Goal: Task Accomplishment & Management: Complete application form

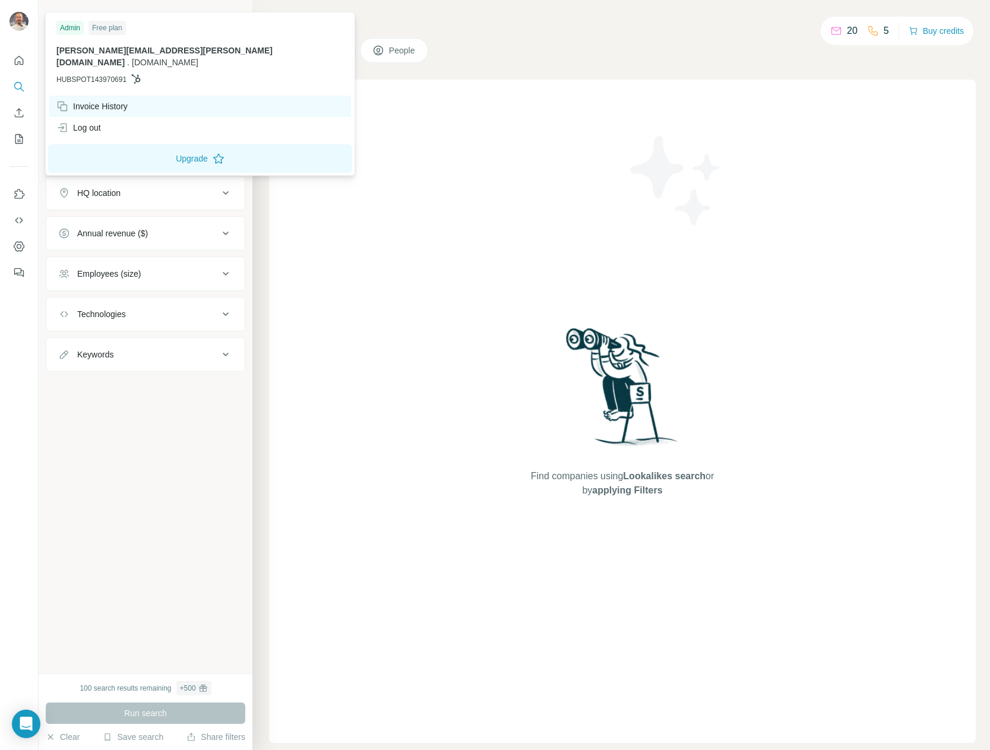
click at [91, 100] on div "Invoice History" at bounding box center [91, 106] width 71 height 12
click at [90, 100] on div "Invoice History" at bounding box center [91, 106] width 71 height 12
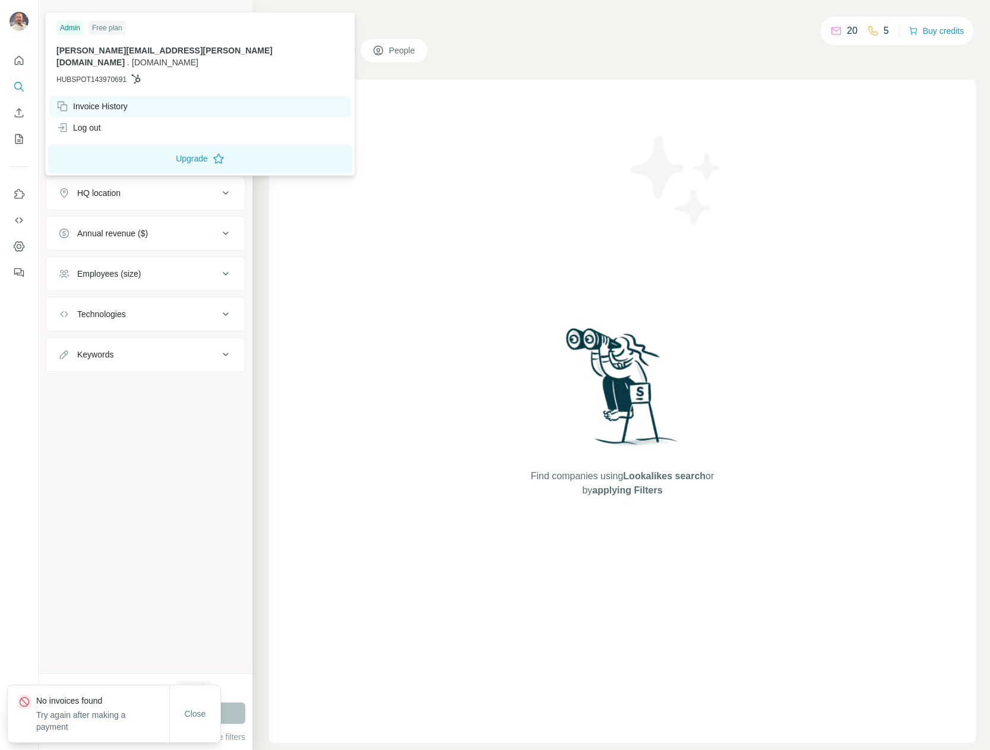
click at [90, 100] on div "Invoice History" at bounding box center [91, 106] width 71 height 12
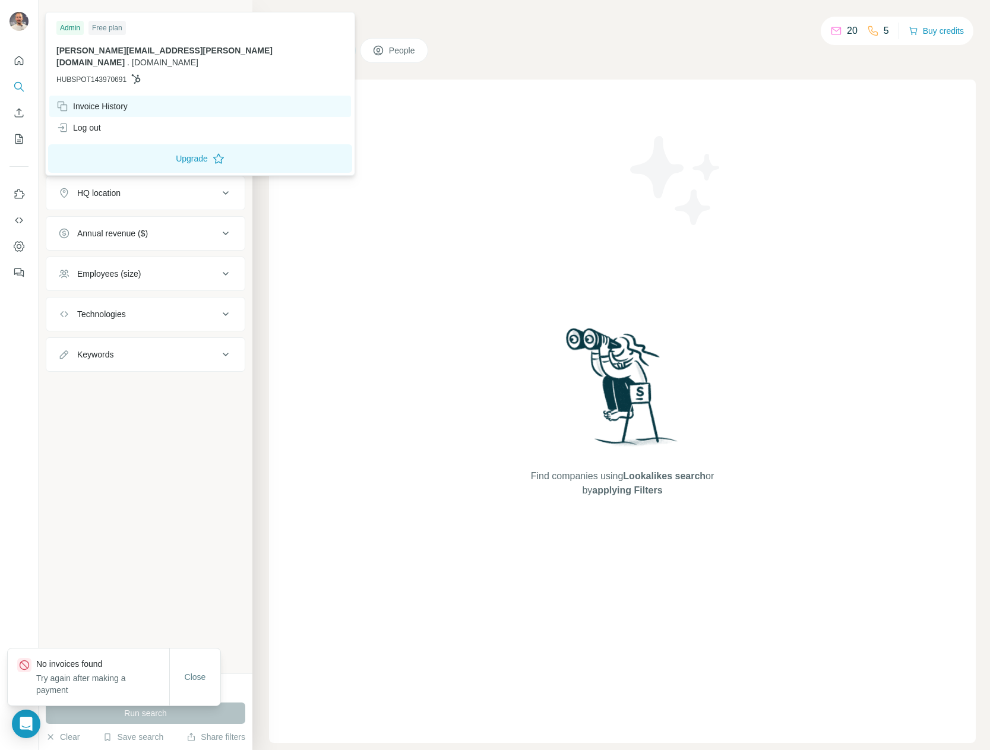
click at [90, 100] on div "Invoice History" at bounding box center [91, 106] width 71 height 12
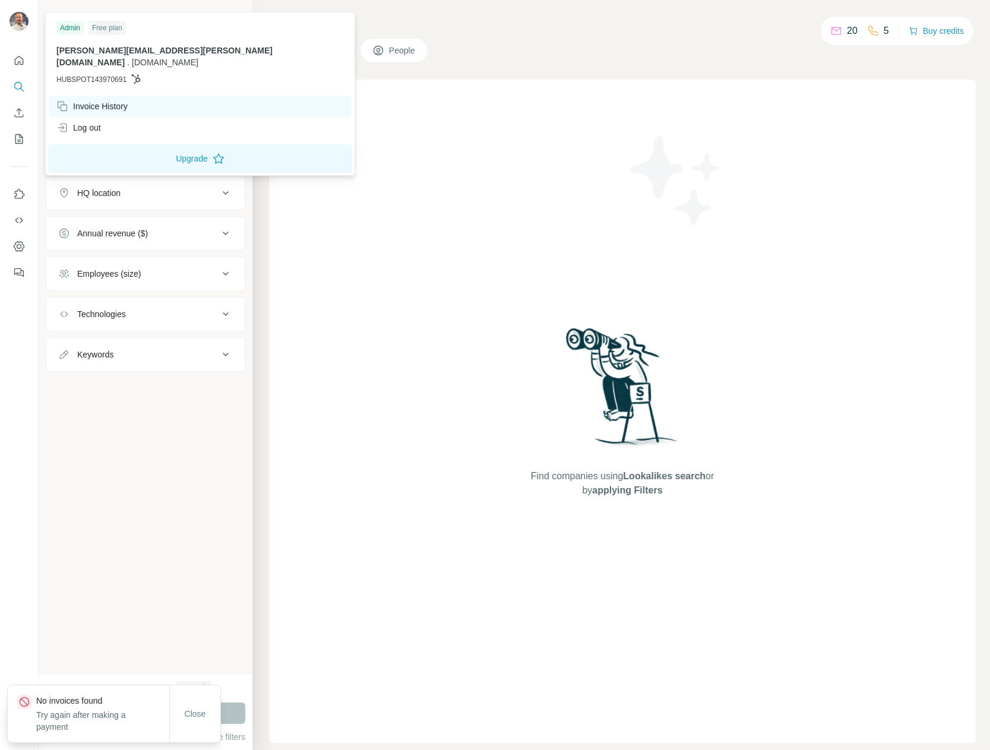
click at [90, 100] on div "Invoice History" at bounding box center [91, 106] width 71 height 12
click at [400, 102] on div "Find companies using Lookalikes search or by applying Filters" at bounding box center [622, 411] width 707 height 663
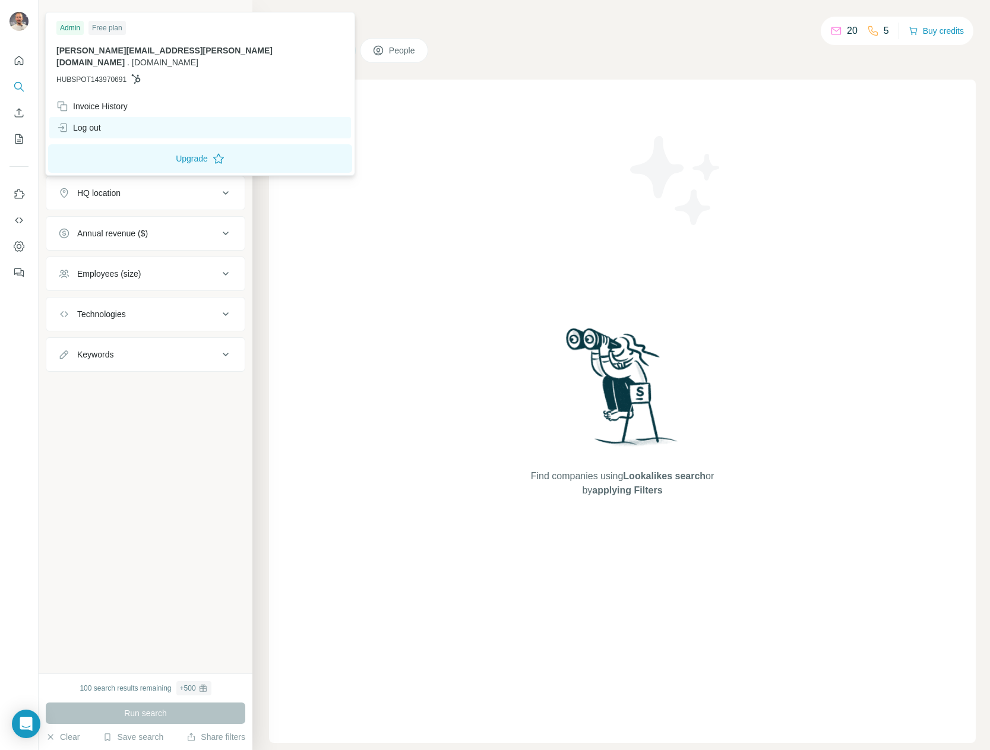
click at [87, 122] on div "Log out" at bounding box center [78, 128] width 45 height 12
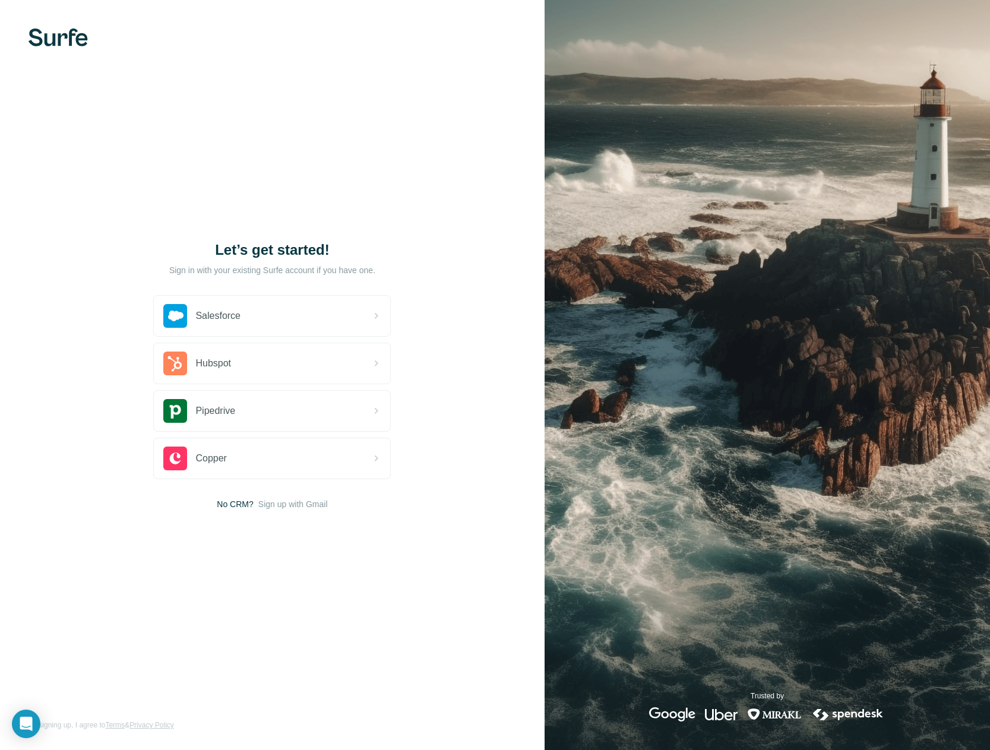
click at [26, 43] on div at bounding box center [272, 38] width 545 height 18
click at [60, 43] on img at bounding box center [58, 38] width 59 height 18
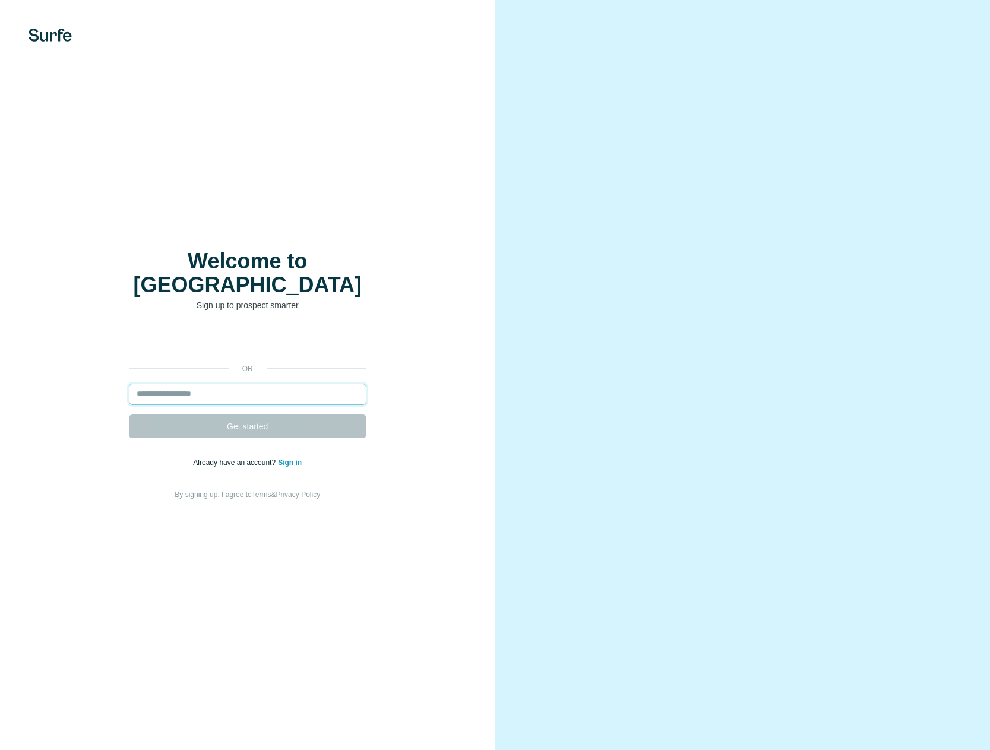
click at [185, 385] on input "email" at bounding box center [248, 394] width 238 height 21
click at [0, 749] on nordpass-autofill-portal at bounding box center [0, 750] width 0 height 0
type input "**********"
click at [214, 428] on div "**********" at bounding box center [248, 415] width 448 height 171
click at [214, 415] on button "Get started" at bounding box center [248, 427] width 238 height 24
